Goal: Transaction & Acquisition: Purchase product/service

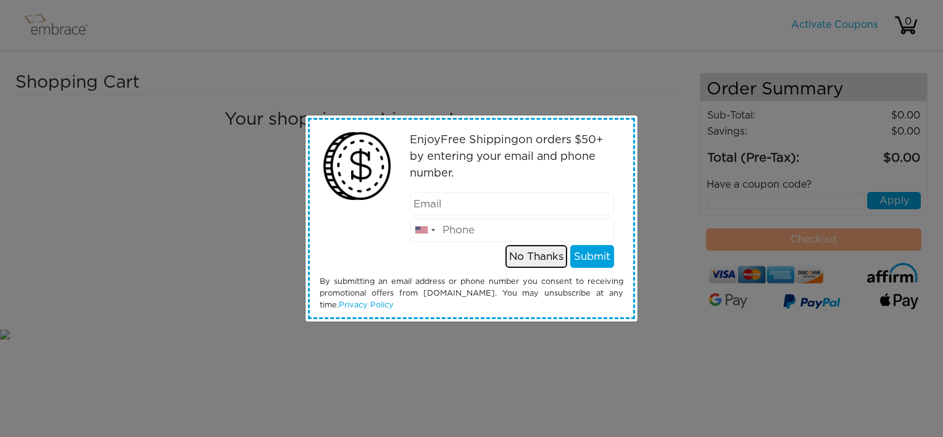
click at [508, 259] on button "No Thanks" at bounding box center [536, 256] width 62 height 23
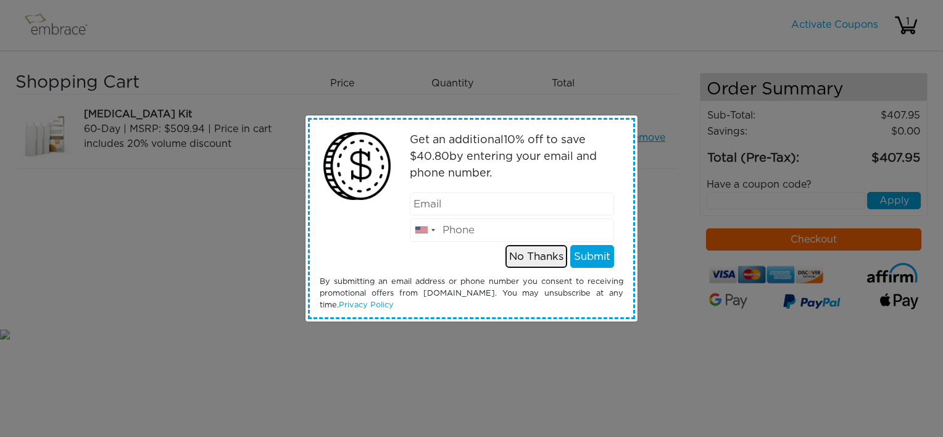
click at [537, 260] on button "No Thanks" at bounding box center [536, 256] width 62 height 23
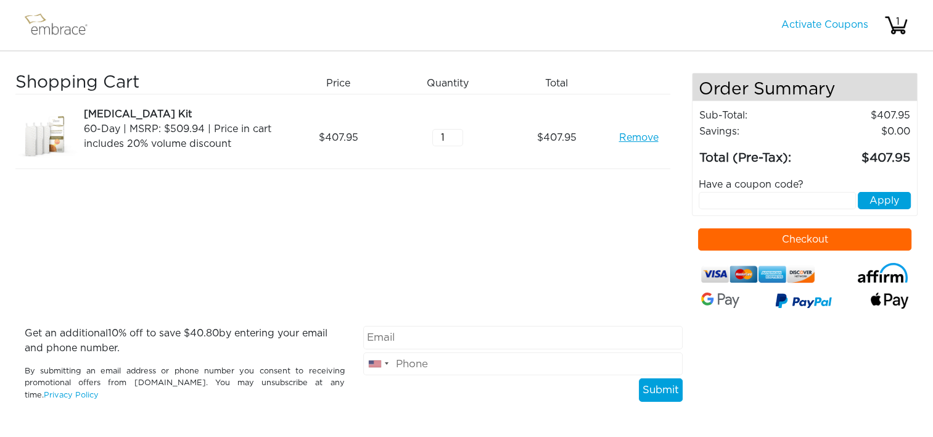
click at [740, 239] on button "Checkout" at bounding box center [804, 239] width 213 height 22
click at [644, 139] on link "Remove" at bounding box center [638, 137] width 39 height 15
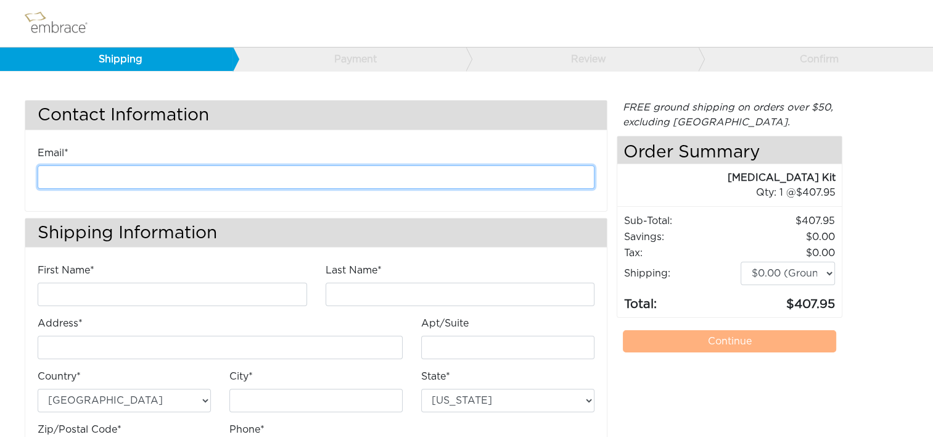
click at [274, 173] on input "email" at bounding box center [316, 176] width 557 height 23
type input "[EMAIL_ADDRESS][DOMAIN_NAME]"
type input "[PERSON_NAME]"
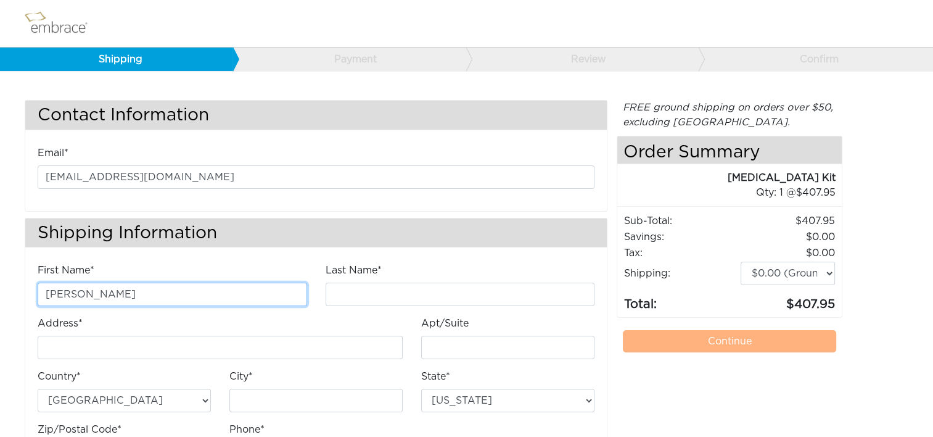
type input "[PERSON_NAME]"
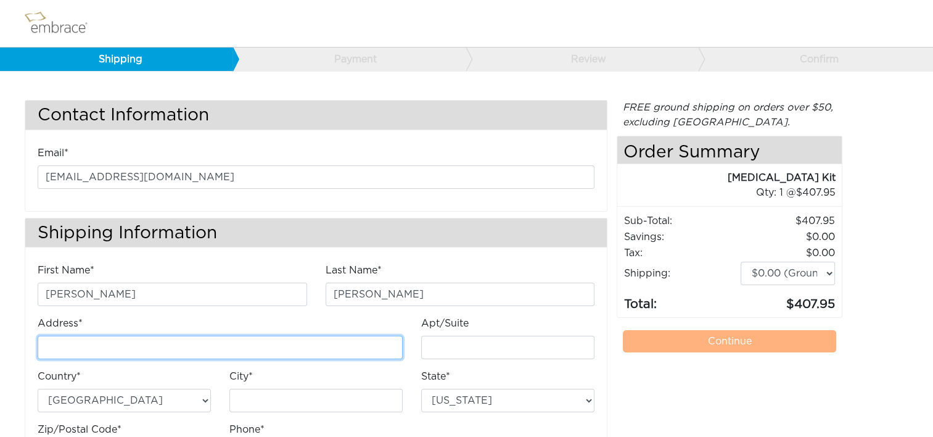
type input "[STREET_ADDRESS]"
type input "E"
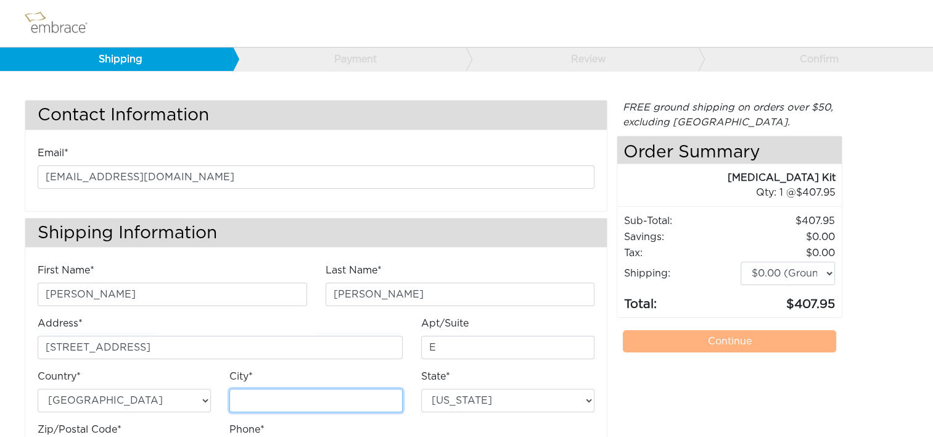
type input "Chantilly"
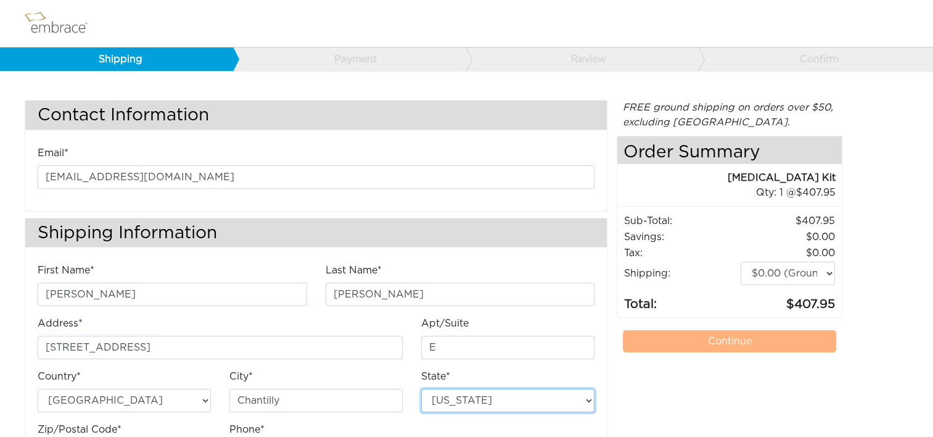
select select "VA"
type input "20151"
type input "7034490520"
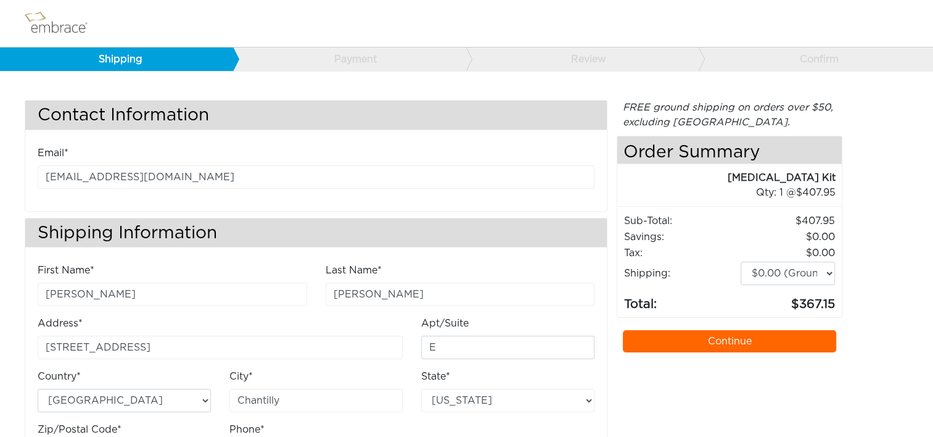
click at [774, 338] on link "Continue" at bounding box center [729, 341] width 213 height 22
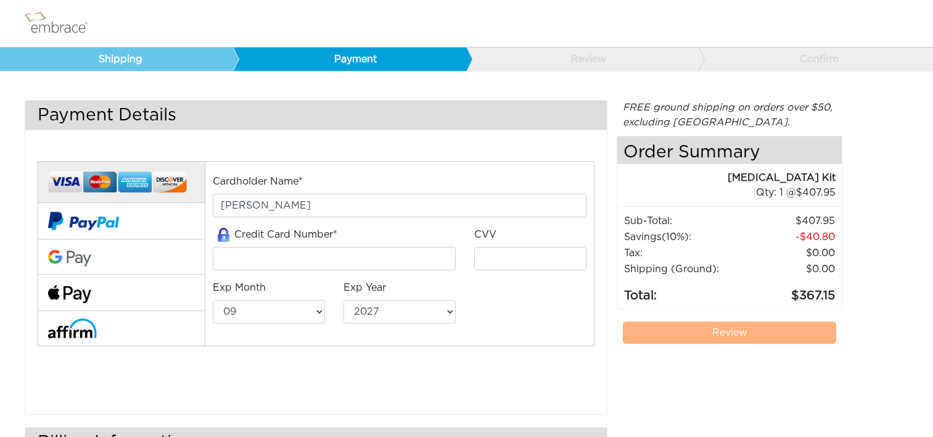
select select "9"
select select "2027"
